Goal: Transaction & Acquisition: Obtain resource

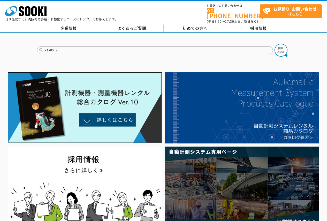
type input "ﾏｲｸﾛﾒｰﾀｰ"
click at [274, 44] on button at bounding box center [280, 50] width 13 height 13
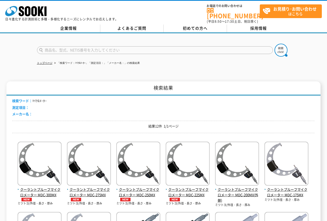
click at [27, 16] on link "株式会社 ソーキ" at bounding box center [25, 14] width 41 height 5
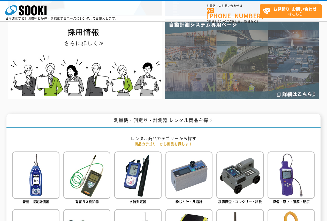
scroll to position [78, 0]
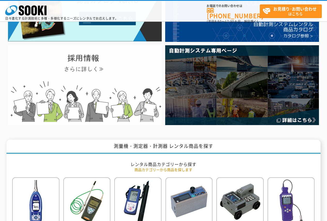
click at [122, 102] on img at bounding box center [85, 85] width 154 height 80
